Goal: Transaction & Acquisition: Purchase product/service

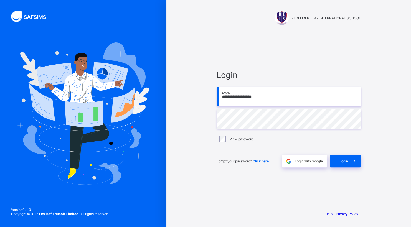
click at [226, 140] on div "View password" at bounding box center [289, 139] width 142 height 7
click at [342, 164] on div "Login" at bounding box center [345, 161] width 31 height 13
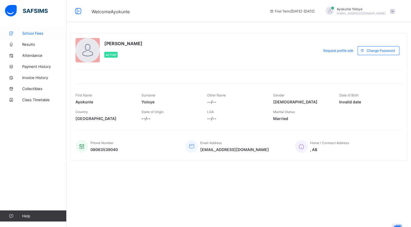
click at [38, 35] on span "School Fees" at bounding box center [44, 33] width 44 height 4
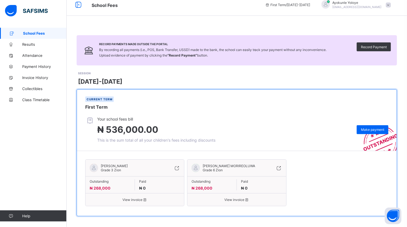
scroll to position [9, 0]
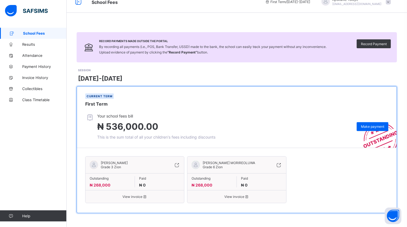
click at [215, 162] on span "[PERSON_NAME] MORIREOLUWA" at bounding box center [229, 163] width 52 height 4
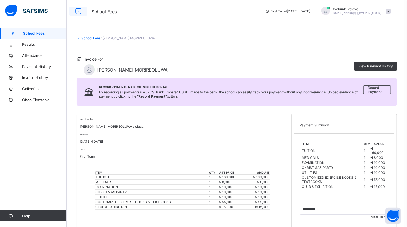
click at [78, 12] on icon at bounding box center [78, 11] width 9 height 8
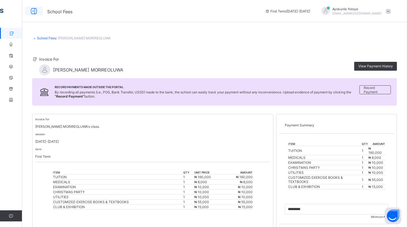
click at [34, 9] on icon at bounding box center [33, 11] width 9 height 8
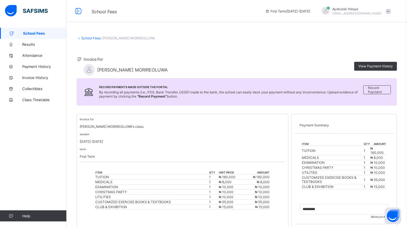
click at [85, 38] on link "School Fees" at bounding box center [90, 38] width 19 height 4
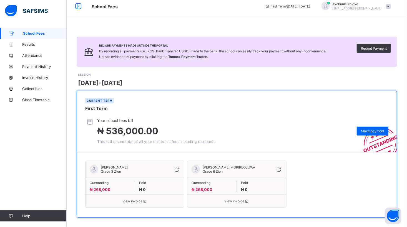
scroll to position [9, 0]
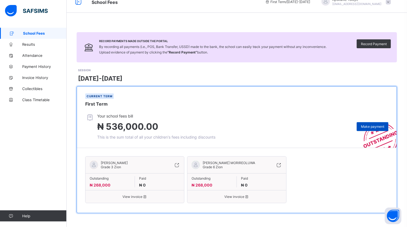
click at [372, 125] on span "Make payment" at bounding box center [372, 127] width 23 height 4
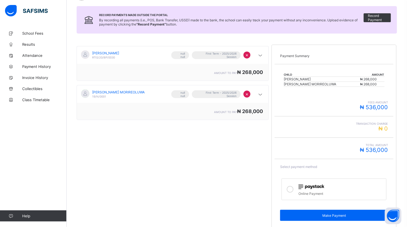
scroll to position [69, 0]
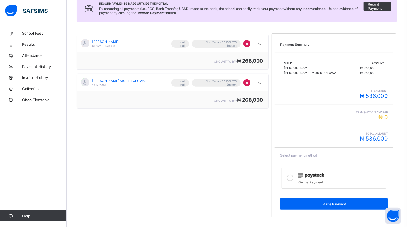
click at [296, 177] on div at bounding box center [290, 178] width 11 height 13
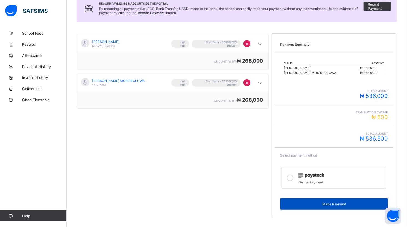
click at [324, 201] on div "Make Payment" at bounding box center [334, 204] width 108 height 11
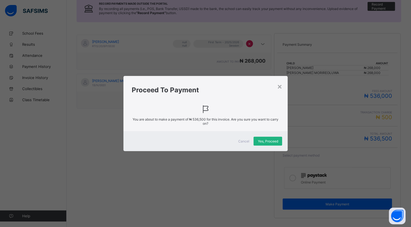
click at [265, 144] on div "Yes, Proceed" at bounding box center [268, 141] width 29 height 9
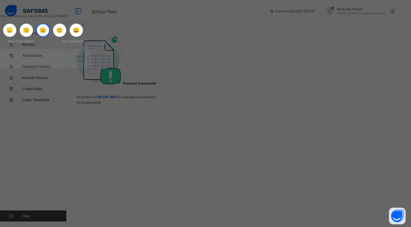
click at [46, 34] on span "😐" at bounding box center [42, 30] width 7 height 7
click at [86, 59] on span "Submit" at bounding box center [80, 56] width 11 height 4
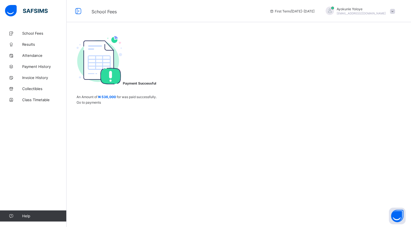
click at [101, 105] on span "Go to payments" at bounding box center [89, 103] width 24 height 4
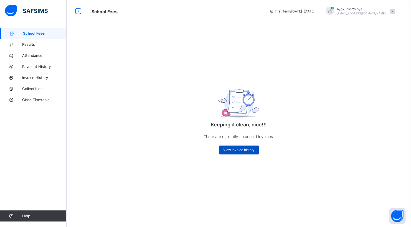
click at [232, 152] on div "View invoice history" at bounding box center [239, 150] width 40 height 9
click at [228, 149] on span "View invoice history" at bounding box center [238, 150] width 31 height 4
click at [40, 66] on span "Payment History" at bounding box center [44, 66] width 44 height 4
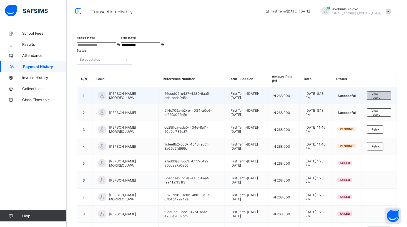
click at [383, 92] on span "View receipt" at bounding box center [378, 96] width 15 height 8
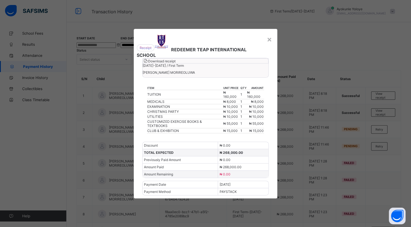
click at [176, 63] on span "Download receipt" at bounding box center [161, 61] width 27 height 4
click at [269, 34] on div "×" at bounding box center [269, 38] width 5 height 9
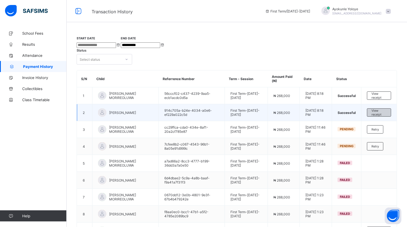
click at [378, 109] on span "View receipt" at bounding box center [378, 113] width 15 height 8
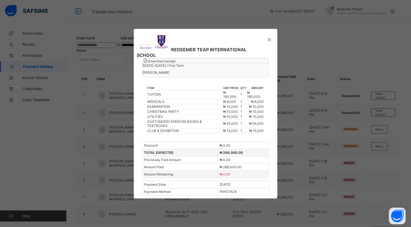
click at [176, 63] on span "Download receipt" at bounding box center [161, 61] width 27 height 4
